Goal: Use online tool/utility: Utilize a website feature to perform a specific function

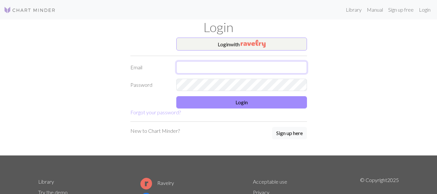
type input "[PERSON_NAME][EMAIL_ADDRESS][DOMAIN_NAME]"
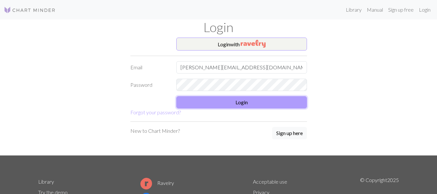
click at [230, 101] on button "Login" at bounding box center [241, 102] width 131 height 12
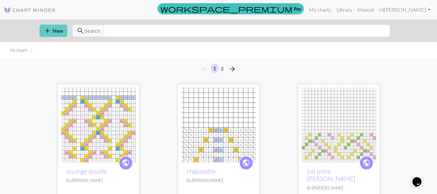
click at [50, 31] on span "add" at bounding box center [48, 30] width 8 height 9
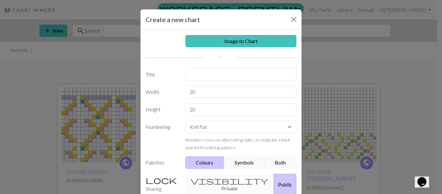
click at [159, 21] on h5 "Create a new chart" at bounding box center [173, 20] width 54 height 10
click at [191, 74] on input "text" at bounding box center [240, 74] width 111 height 12
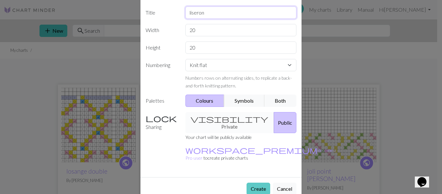
type input "liseron"
click at [253, 182] on button "Create" at bounding box center [258, 188] width 24 height 12
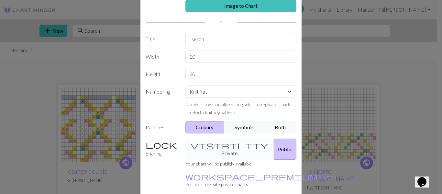
scroll to position [0, 0]
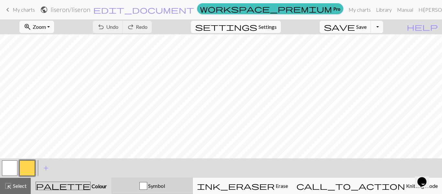
click at [193, 190] on button "Symbol" at bounding box center [152, 186] width 81 height 16
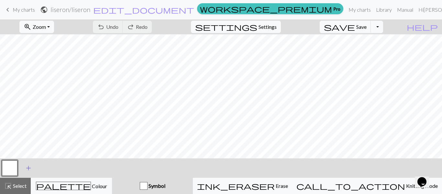
click at [28, 168] on span "add" at bounding box center [29, 167] width 8 height 9
click at [30, 169] on button "button" at bounding box center [27, 168] width 16 height 16
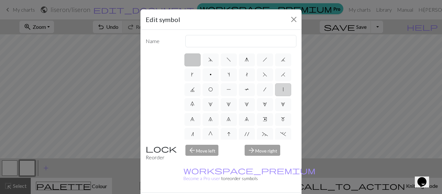
click at [283, 92] on span "|" at bounding box center [283, 89] width 1 height 5
click at [283, 90] on input "|" at bounding box center [285, 87] width 4 height 4
radio input "true"
type input "slip stitch"
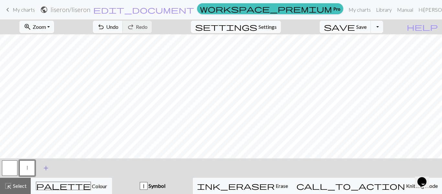
click at [43, 168] on span "add" at bounding box center [46, 167] width 8 height 9
click at [43, 168] on button "button" at bounding box center [45, 168] width 16 height 16
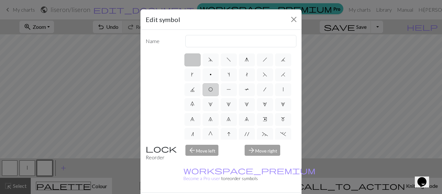
click at [213, 92] on span "O" at bounding box center [210, 89] width 5 height 5
click at [213, 90] on input "O" at bounding box center [210, 87] width 4 height 4
radio input "true"
click at [196, 40] on input "yo" at bounding box center [240, 41] width 111 height 12
type input "y"
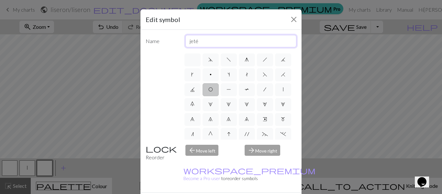
type input "jeté"
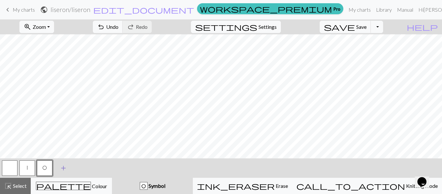
click at [65, 168] on span "add" at bounding box center [64, 167] width 8 height 9
click at [64, 168] on button "button" at bounding box center [62, 168] width 16 height 16
click at [69, 169] on body "**********" at bounding box center [221, 97] width 442 height 194
click at [61, 166] on button "button" at bounding box center [62, 168] width 16 height 16
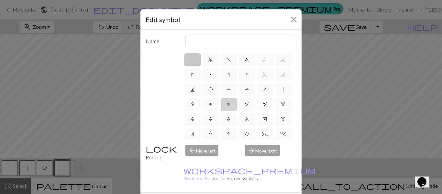
click at [226, 107] on span "2" at bounding box center [228, 104] width 4 height 5
click at [226, 104] on input "2" at bounding box center [228, 102] width 4 height 4
radio input "true"
type input "increase 2"
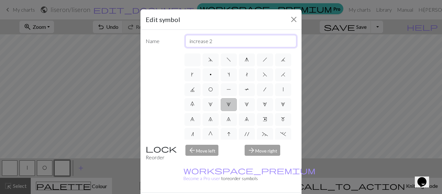
drag, startPoint x: 213, startPoint y: 40, endPoint x: 187, endPoint y: 43, distance: 26.7
click at [187, 43] on input "increase 2" at bounding box center [240, 41] width 111 height 12
click at [208, 122] on span "7" at bounding box center [210, 118] width 4 height 5
click at [208, 119] on input "7" at bounding box center [210, 117] width 4 height 4
radio input "true"
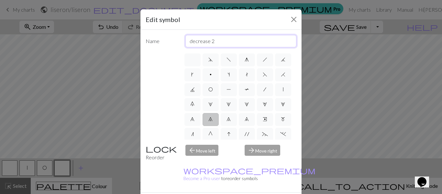
drag, startPoint x: 212, startPoint y: 41, endPoint x: 183, endPoint y: 41, distance: 28.5
click at [185, 41] on input "decrease 2" at bounding box center [240, 41] width 111 height 12
type input "2 mailles ensemble endroit"
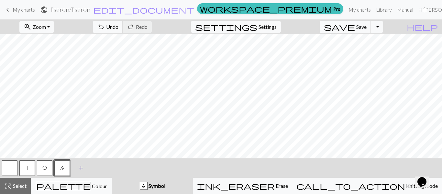
click at [79, 168] on span "add" at bounding box center [81, 167] width 8 height 9
click at [79, 168] on button "button" at bounding box center [80, 168] width 16 height 16
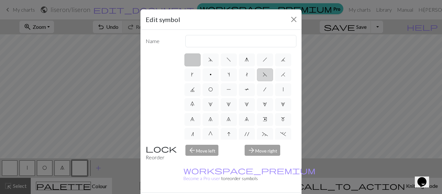
click at [263, 77] on span "F" at bounding box center [265, 74] width 5 height 5
click at [263, 75] on input "F" at bounding box center [265, 73] width 4 height 4
radio input "true"
click at [194, 43] on input "ssk" at bounding box center [240, 41] width 111 height 12
type input "s"
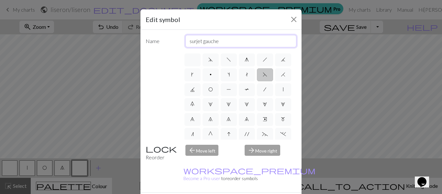
click at [222, 41] on input "surjet gauche" at bounding box center [240, 41] width 111 height 12
type input "surjet droite"
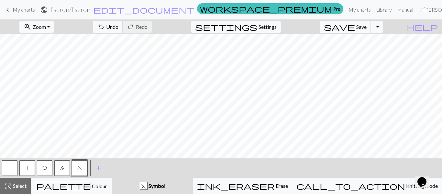
click at [30, 168] on button "|" at bounding box center [27, 168] width 16 height 16
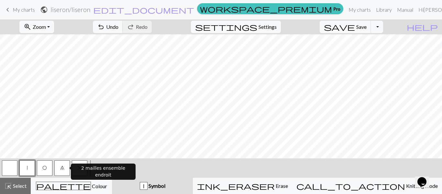
click at [63, 169] on span "7" at bounding box center [62, 167] width 4 height 5
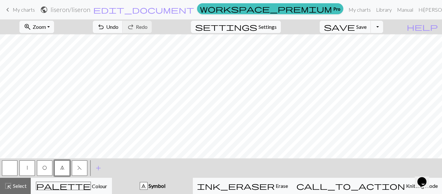
click at [43, 168] on span "O" at bounding box center [44, 167] width 5 height 5
click at [28, 169] on button "|" at bounding box center [27, 168] width 16 height 16
click at [67, 168] on button "7" at bounding box center [62, 168] width 16 height 16
click at [44, 172] on button "O" at bounding box center [45, 168] width 16 height 16
click at [28, 170] on button "|" at bounding box center [27, 168] width 16 height 16
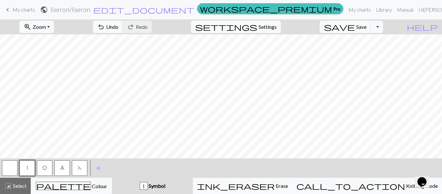
click at [49, 169] on button "O" at bounding box center [45, 168] width 16 height 16
click at [79, 169] on span "F" at bounding box center [79, 167] width 5 height 5
click at [25, 170] on button "|" at bounding box center [27, 168] width 16 height 16
click at [47, 170] on button "O" at bounding box center [45, 168] width 16 height 16
click at [80, 168] on span "F" at bounding box center [79, 167] width 5 height 5
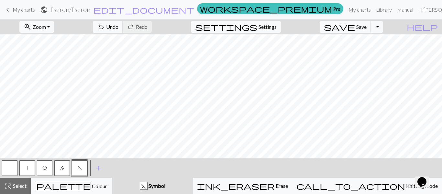
click at [28, 168] on button "|" at bounding box center [27, 168] width 16 height 16
click at [61, 171] on button "7" at bounding box center [62, 168] width 16 height 16
click at [44, 167] on span "O" at bounding box center [44, 167] width 5 height 5
drag, startPoint x: 61, startPoint y: 172, endPoint x: 64, endPoint y: 165, distance: 7.8
click at [61, 172] on button "7" at bounding box center [62, 168] width 16 height 16
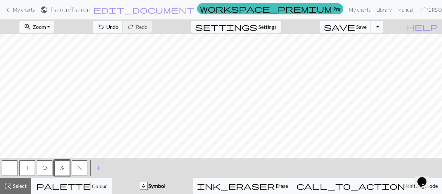
click at [44, 169] on span "O" at bounding box center [44, 167] width 5 height 5
click at [60, 168] on span "7" at bounding box center [62, 167] width 4 height 5
click at [78, 168] on span "F" at bounding box center [79, 167] width 5 height 5
click at [46, 169] on span "O" at bounding box center [44, 167] width 5 height 5
click at [44, 170] on span "O" at bounding box center [44, 167] width 5 height 5
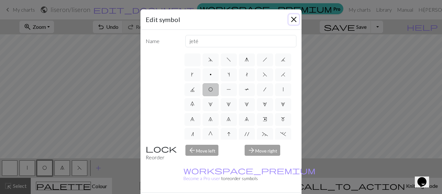
click at [289, 19] on button "Close" at bounding box center [294, 19] width 10 height 10
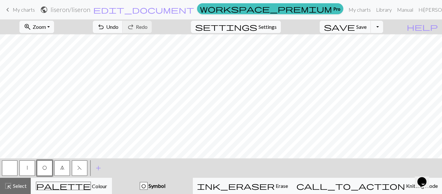
click at [61, 170] on button "7" at bounding box center [62, 168] width 16 height 16
click at [80, 169] on span "F" at bounding box center [79, 167] width 5 height 5
drag, startPoint x: 30, startPoint y: 168, endPoint x: 33, endPoint y: 166, distance: 3.3
click at [30, 167] on button "|" at bounding box center [27, 168] width 16 height 16
click at [367, 28] on span "Save" at bounding box center [361, 27] width 10 height 6
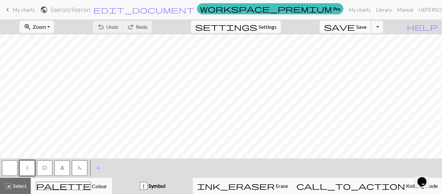
click at [367, 28] on span "Save" at bounding box center [361, 27] width 10 height 6
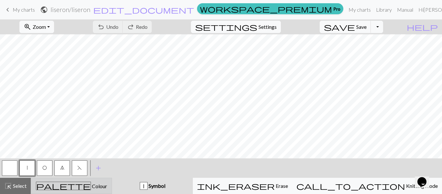
click at [108, 186] on div "palette Colour Colour" at bounding box center [71, 185] width 73 height 8
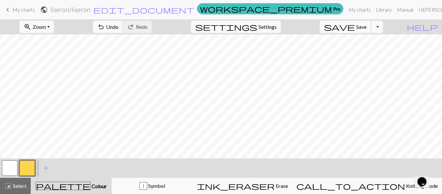
click at [367, 26] on span "Save" at bounding box center [361, 27] width 10 height 6
click at [367, 29] on span "Save" at bounding box center [361, 27] width 10 height 6
click at [367, 25] on span "Save" at bounding box center [361, 27] width 10 height 6
